Goal: Complete application form

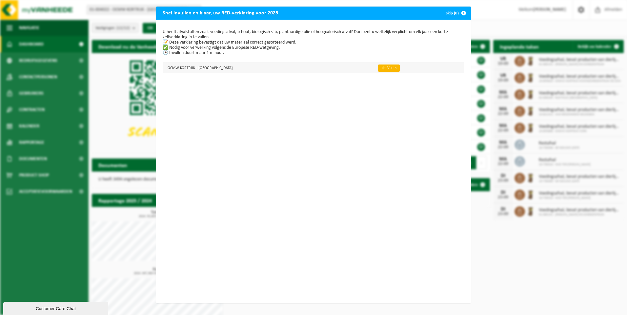
click at [378, 69] on link "👉 Vul in" at bounding box center [389, 68] width 22 height 7
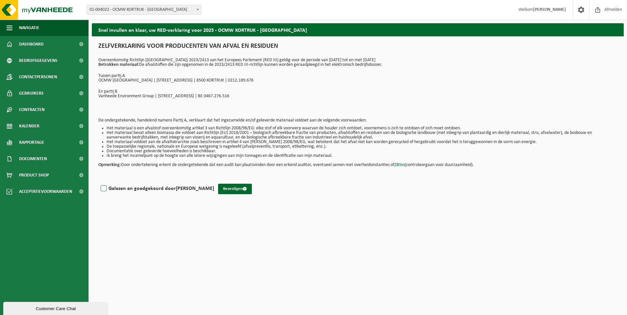
click at [106, 190] on label "Gelezen en goedgekeurd door [PERSON_NAME]" at bounding box center [156, 189] width 115 height 10
click at [214, 181] on input "Gelezen en goedgekeurd door [PERSON_NAME]" at bounding box center [214, 180] width 0 height 0
checkbox input "true"
click at [223, 188] on button "Bevestigen" at bounding box center [235, 189] width 34 height 10
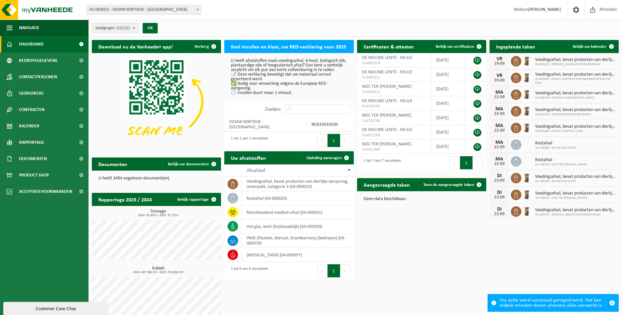
click at [271, 95] on p "U heeft afvalstoffen zoals voedingsafval, b-hout, biologisch slib, plantaardige…" at bounding box center [289, 77] width 116 height 37
click at [272, 45] on h2 "Snel invullen en klaar, uw RED-verklaring voor 2025" at bounding box center [288, 46] width 129 height 13
click at [264, 125] on td "OCMW KORTRIJK - KORTRIJK" at bounding box center [265, 124] width 82 height 14
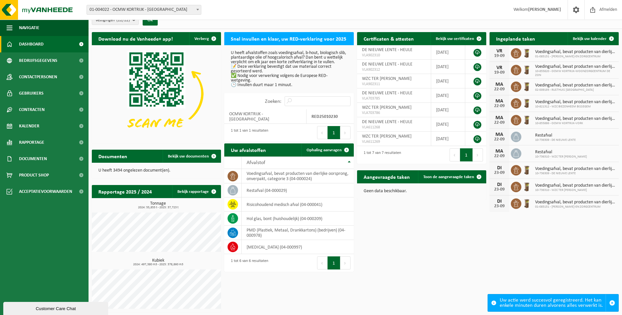
click at [341, 132] on button "Volgende" at bounding box center [345, 132] width 10 height 13
click at [318, 133] on button "Vorige" at bounding box center [322, 132] width 10 height 13
click at [287, 74] on p "U heeft afvalstoffen zoals voedingsafval, b-hout, biologisch slib, plantaardige…" at bounding box center [289, 69] width 116 height 37
click at [272, 42] on h2 "Snel invullen en klaar, uw RED-verklaring voor 2025" at bounding box center [288, 38] width 129 height 13
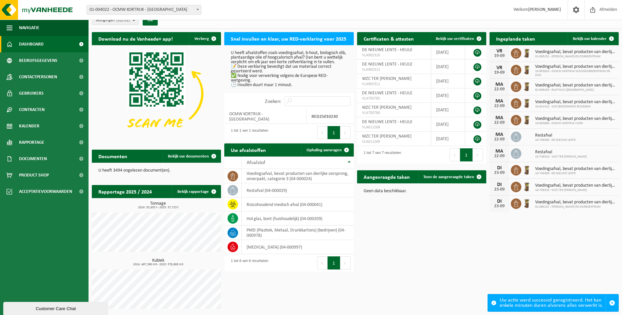
drag, startPoint x: 272, startPoint y: 42, endPoint x: 266, endPoint y: 56, distance: 15.1
click at [266, 56] on p "U heeft afvalstoffen zoals voedingsafval, b-hout, biologisch slib, plantaardige…" at bounding box center [289, 69] width 116 height 37
click at [291, 106] on input "Zoeken:" at bounding box center [318, 101] width 66 height 10
click at [237, 88] on p "U heeft afvalstoffen zoals voedingsafval, b-hout, biologisch slib, plantaardige…" at bounding box center [289, 69] width 116 height 37
click at [233, 70] on p "U heeft afvalstoffen zoals voedingsafval, b-hout, biologisch slib, plantaardige…" at bounding box center [289, 69] width 116 height 37
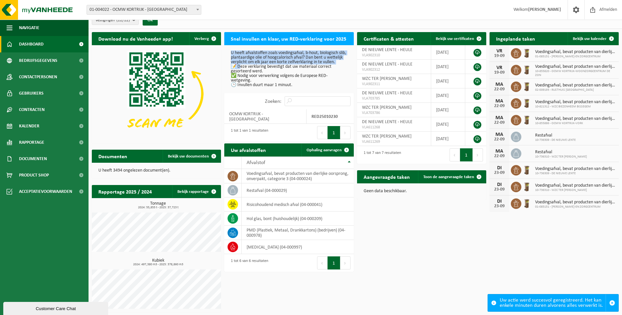
click at [233, 70] on p "U heeft afvalstoffen zoals voedingsafval, b-hout, biologisch slib, plantaardige…" at bounding box center [289, 69] width 116 height 37
drag, startPoint x: 233, startPoint y: 70, endPoint x: 282, endPoint y: 64, distance: 49.9
click at [282, 64] on p "U heeft afvalstoffen zoals voedingsafval, b-hout, biologisch slib, plantaardige…" at bounding box center [289, 69] width 116 height 37
